Goal: Check status: Check status

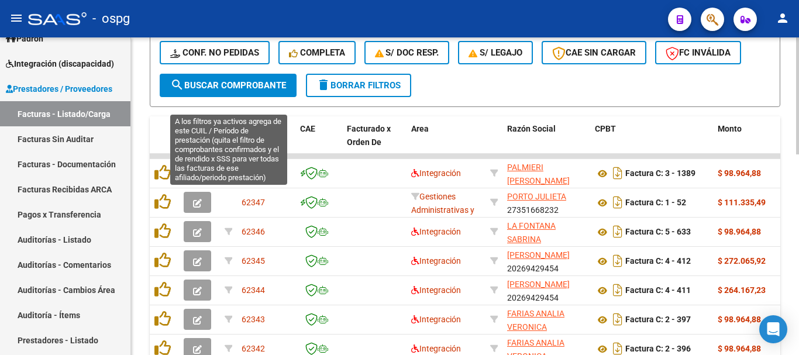
scroll to position [351, 0]
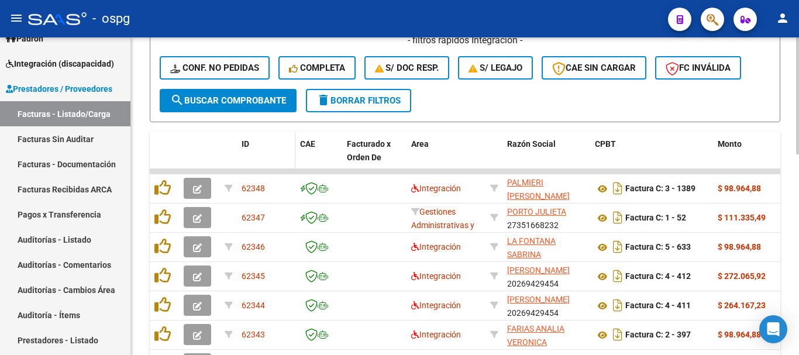
click at [240, 140] on datatable-header-cell "ID" at bounding box center [266, 157] width 58 height 51
click at [250, 144] on div "ID" at bounding box center [265, 143] width 49 height 13
click at [243, 143] on span "ID" at bounding box center [245, 143] width 8 height 9
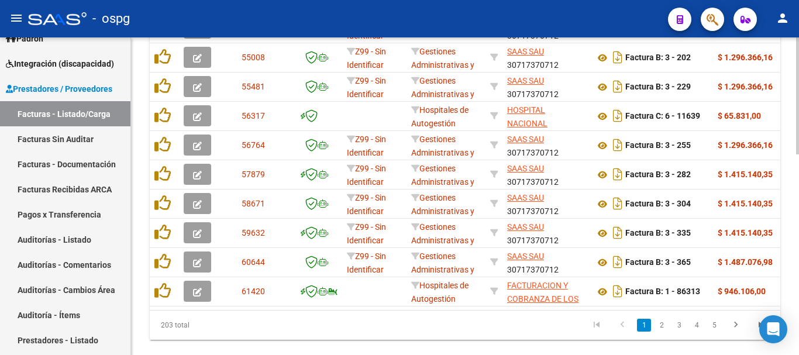
scroll to position [526, 0]
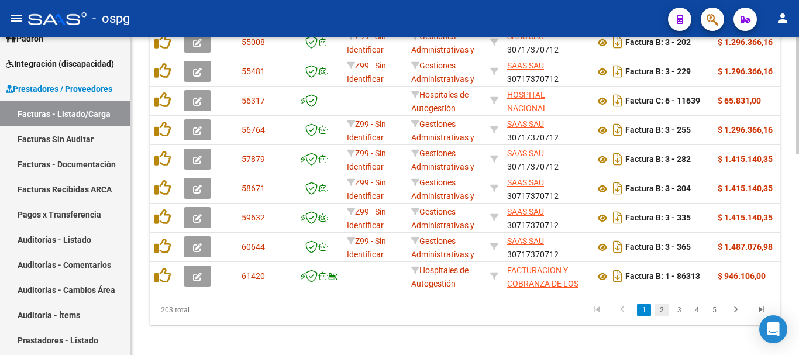
click at [662, 316] on link "2" at bounding box center [661, 309] width 14 height 13
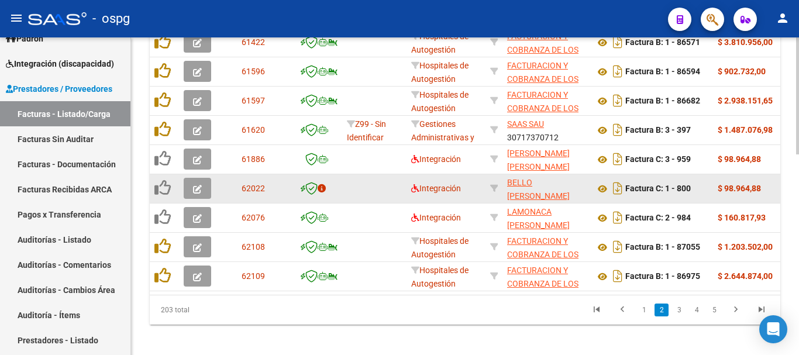
click at [193, 184] on span "button" at bounding box center [197, 188] width 9 height 11
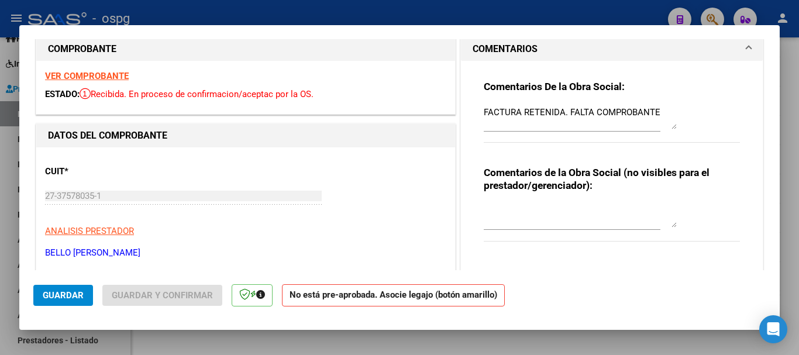
scroll to position [0, 0]
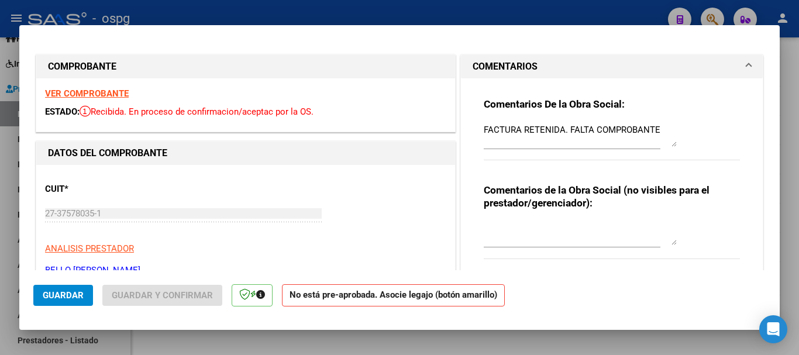
click at [316, 6] on div at bounding box center [399, 177] width 799 height 355
type input "$ 0,00"
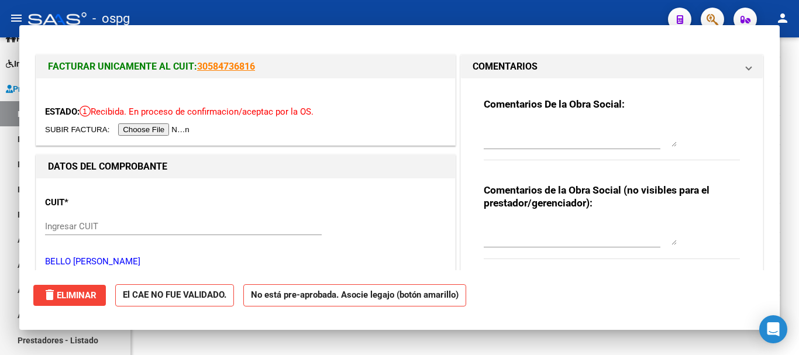
scroll to position [526, 0]
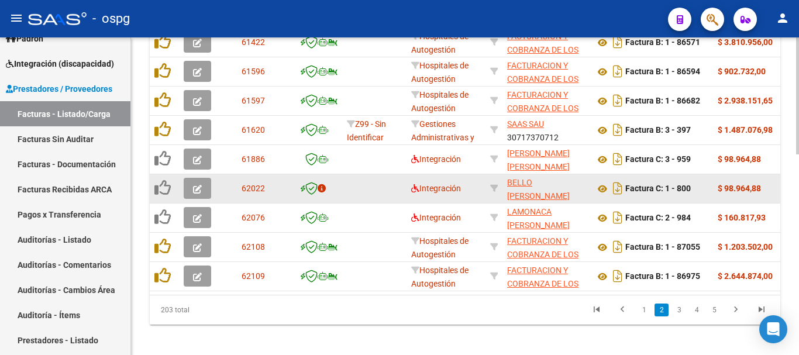
click at [189, 194] on button "button" at bounding box center [197, 188] width 27 height 21
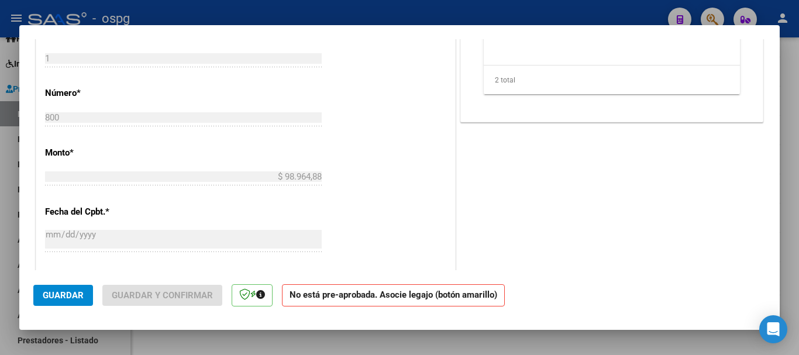
click at [207, 12] on div at bounding box center [399, 177] width 799 height 355
type input "$ 0,00"
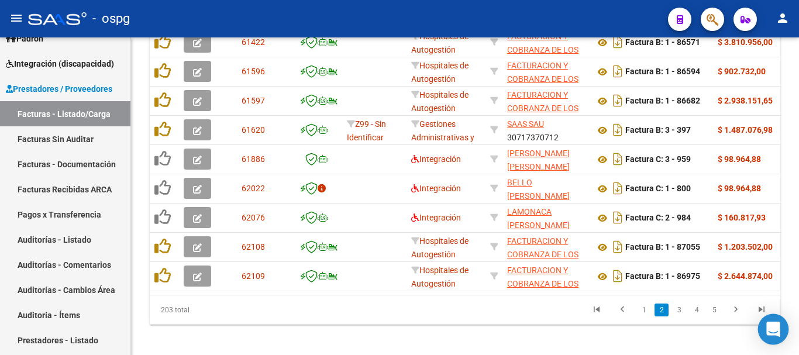
click at [772, 331] on icon "Open Intercom Messenger" at bounding box center [772, 329] width 13 height 15
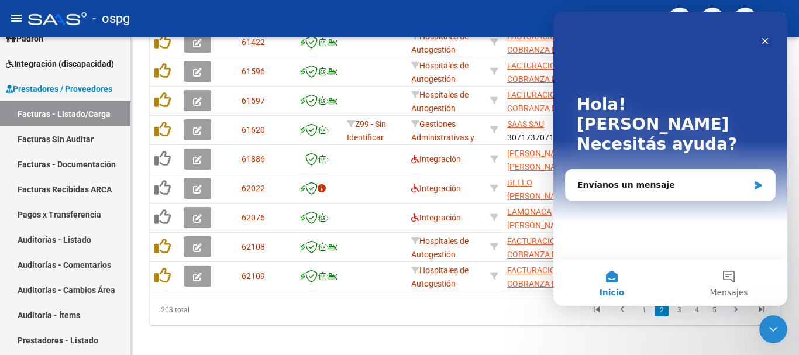
scroll to position [0, 0]
click at [773, 331] on icon "Cerrar Intercom Messenger" at bounding box center [773, 329] width 14 height 14
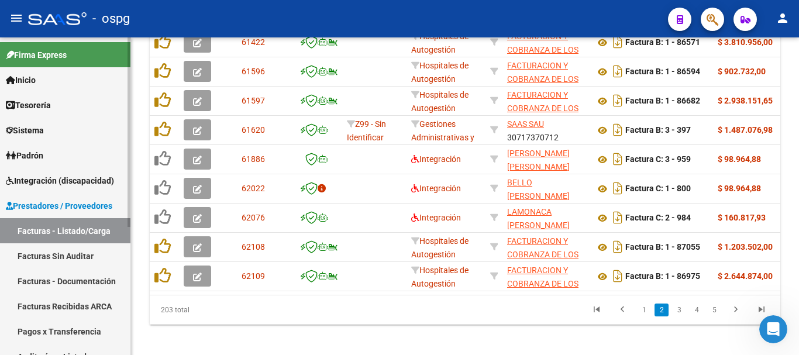
click at [71, 72] on link "Inicio" at bounding box center [65, 79] width 130 height 25
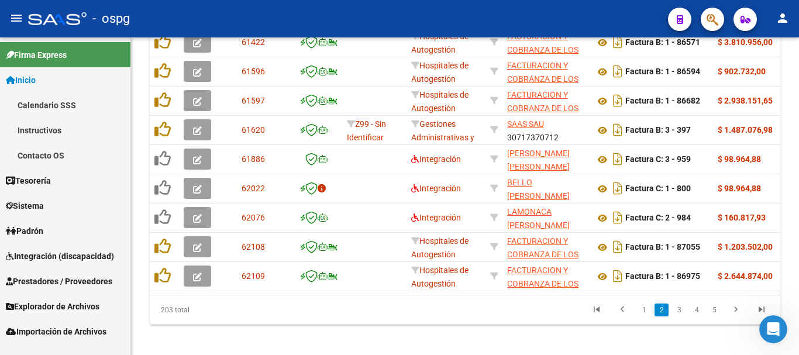
click at [54, 129] on link "Instructivos" at bounding box center [65, 130] width 130 height 25
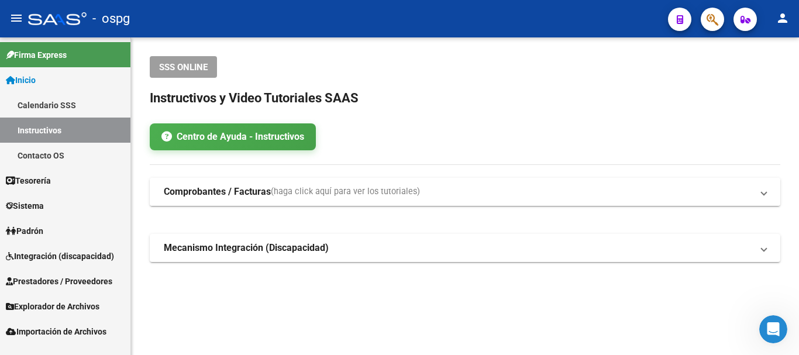
click at [414, 193] on span "(haga click aquí para ver los tutoriales)" at bounding box center [345, 191] width 149 height 13
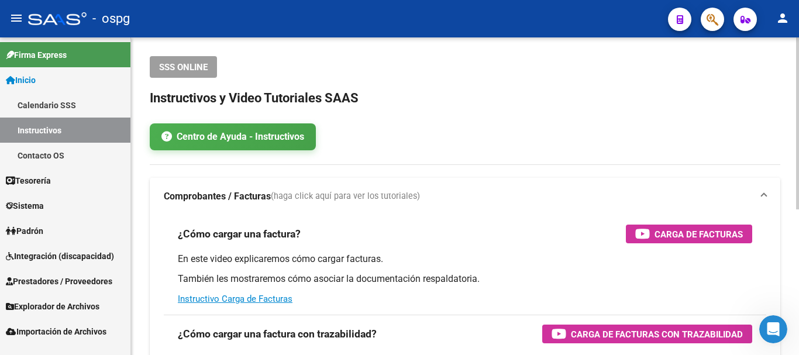
click at [499, 113] on app-root-component "SSS ONLINE Instructivos y Video Tutoriales SAAS Centro de Ayuda - Instructivos …" at bounding box center [465, 311] width 630 height 511
click at [47, 277] on span "Prestadores / Proveedores" at bounding box center [59, 281] width 106 height 13
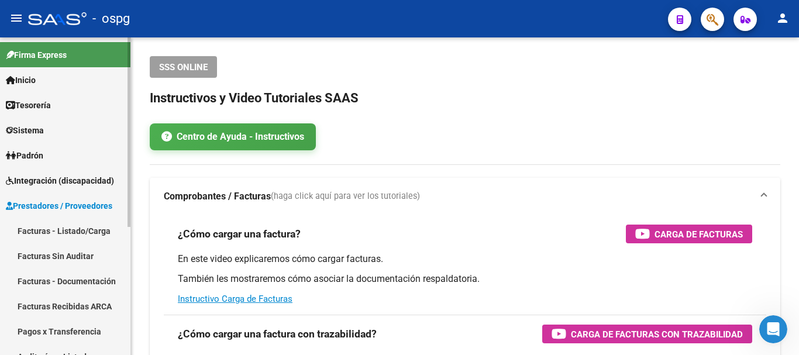
click at [45, 224] on link "Facturas - Listado/Carga" at bounding box center [65, 230] width 130 height 25
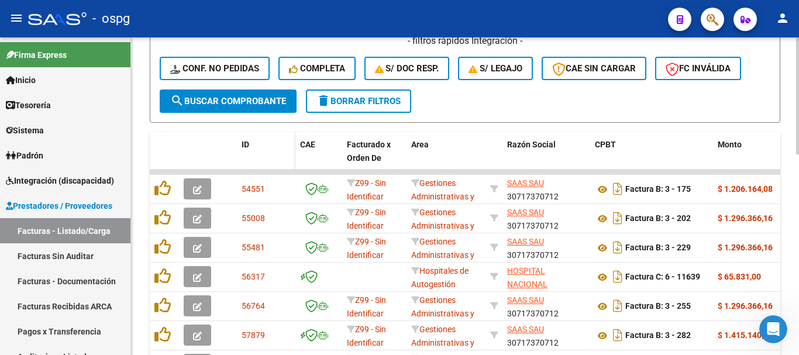
scroll to position [351, 0]
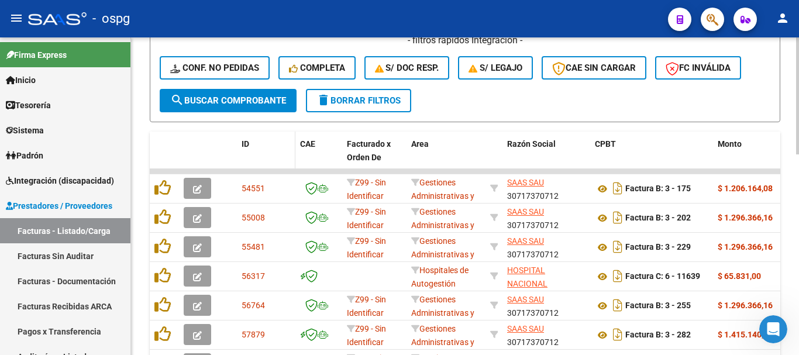
click at [244, 148] on div "ID" at bounding box center [265, 143] width 49 height 13
click at [245, 143] on span "ID" at bounding box center [245, 143] width 8 height 9
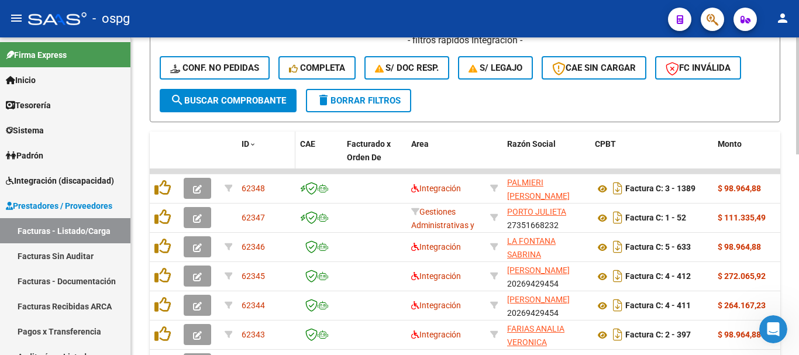
click at [245, 143] on span "ID" at bounding box center [245, 143] width 8 height 9
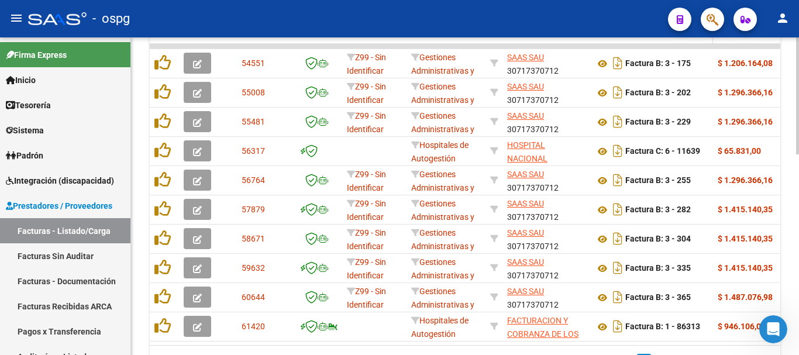
scroll to position [526, 0]
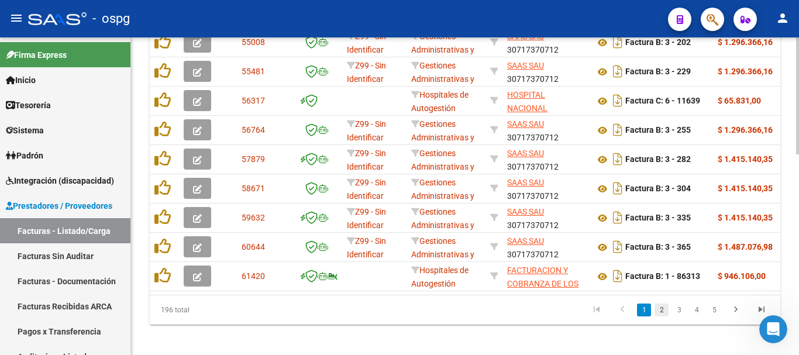
click at [662, 316] on link "2" at bounding box center [661, 309] width 14 height 13
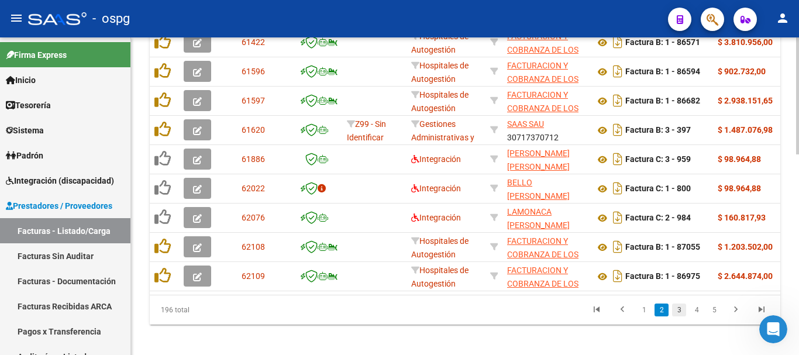
click at [674, 316] on link "3" at bounding box center [679, 309] width 14 height 13
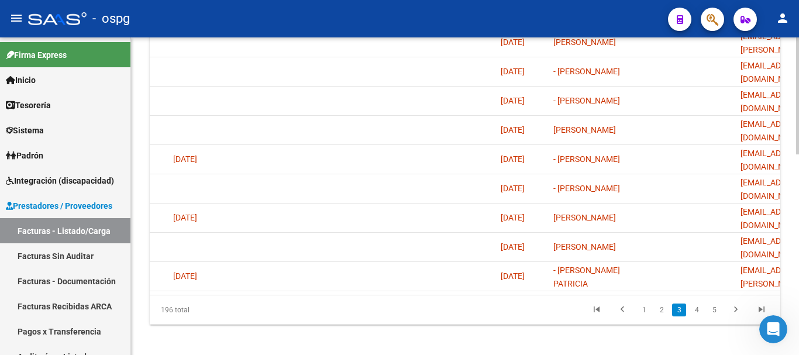
scroll to position [0, 2384]
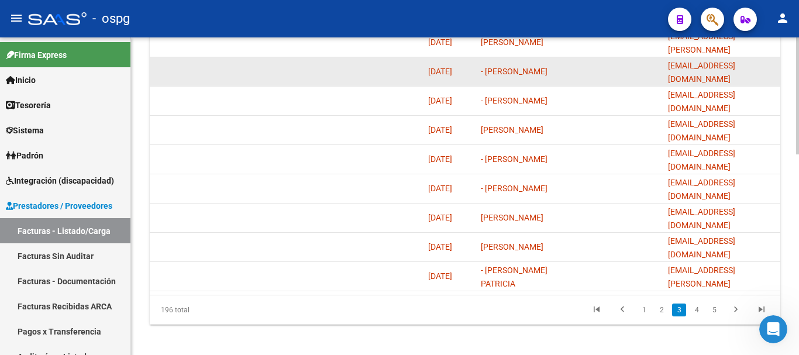
drag, startPoint x: 669, startPoint y: 70, endPoint x: 634, endPoint y: 58, distance: 36.8
click at [634, 58] on datatable-body-cell at bounding box center [616, 71] width 94 height 29
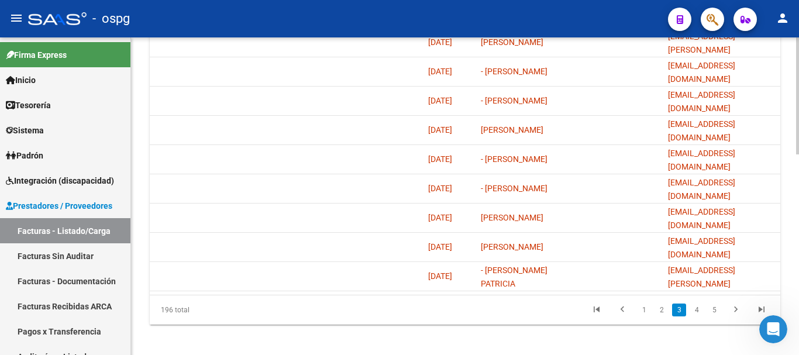
scroll to position [0, 17]
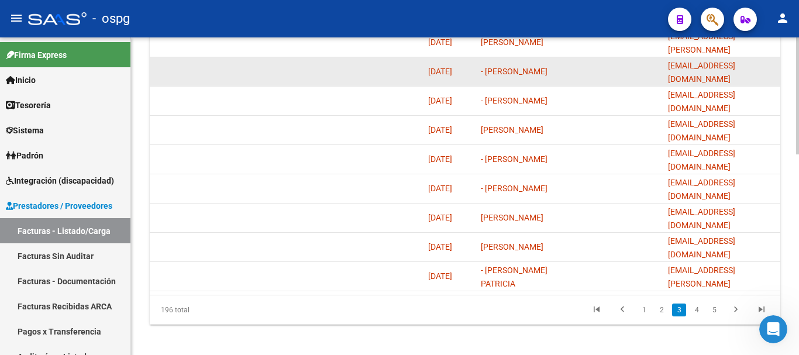
drag, startPoint x: 665, startPoint y: 72, endPoint x: 773, endPoint y: 78, distance: 107.8
click at [773, 78] on datatable-body-cell "[EMAIL_ADDRESS][DOMAIN_NAME]" at bounding box center [721, 71] width 117 height 29
copy span "[EMAIL_ADDRESS][DOMAIN_NAME]"
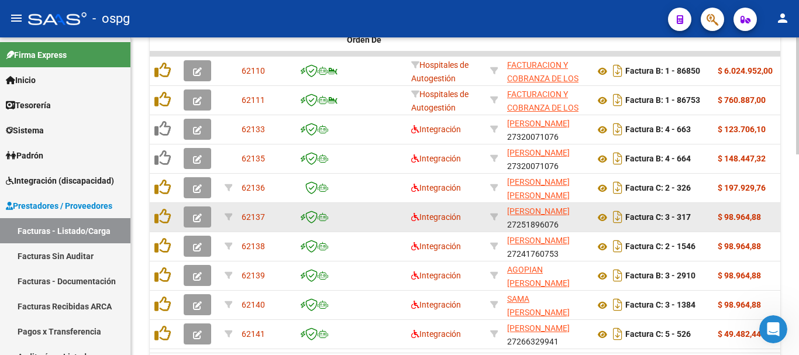
scroll to position [468, 0]
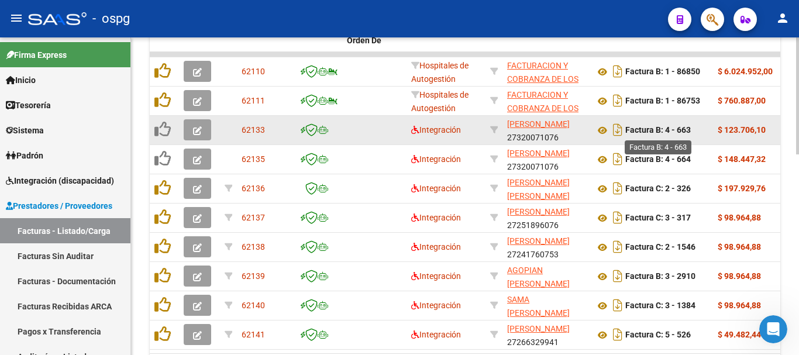
drag, startPoint x: 695, startPoint y: 132, endPoint x: 666, endPoint y: 134, distance: 28.7
click at [666, 134] on div "Factura B: 4 - 663" at bounding box center [651, 129] width 113 height 19
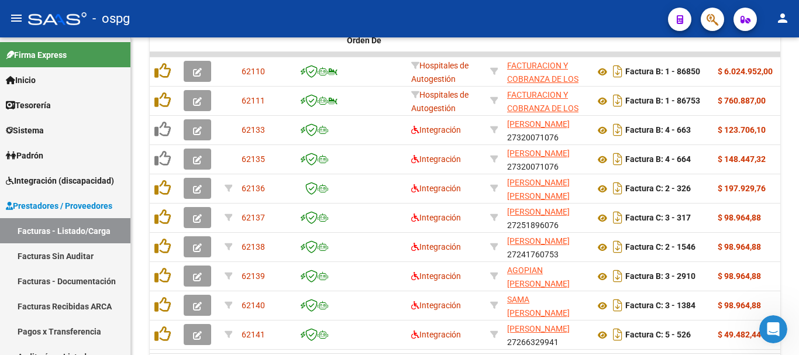
copy strong "4 - 663"
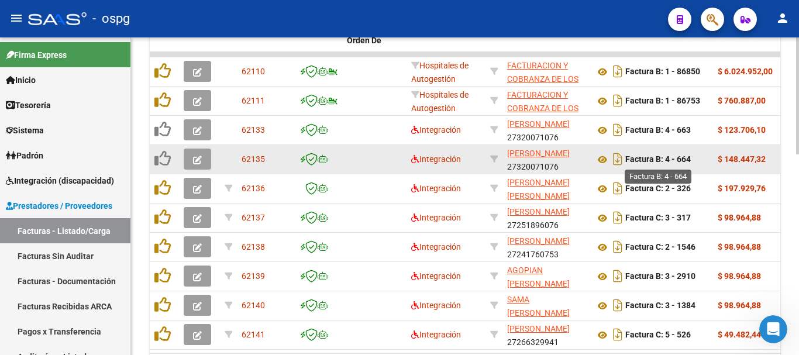
drag, startPoint x: 695, startPoint y: 159, endPoint x: 666, endPoint y: 163, distance: 29.5
click at [666, 163] on div "Factura B: 4 - 664" at bounding box center [651, 159] width 113 height 19
copy strong "4 - 664"
